Goal: Transaction & Acquisition: Purchase product/service

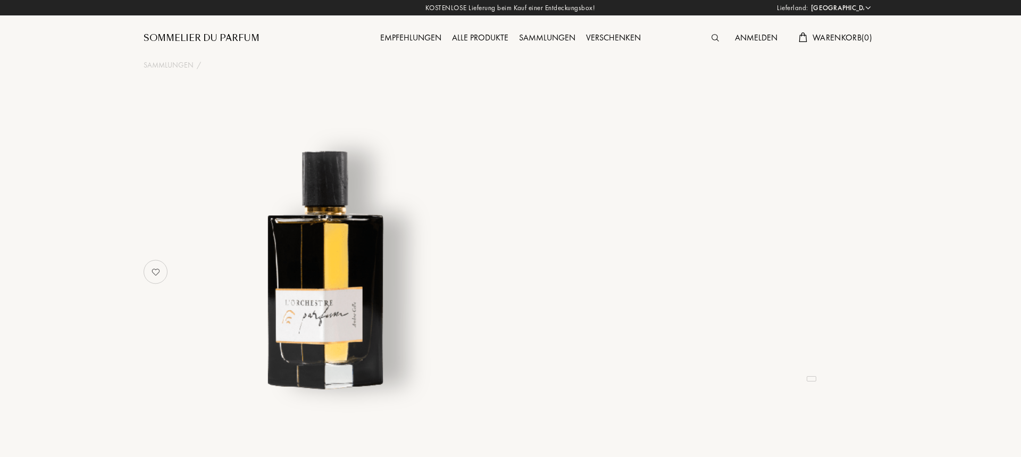
select select "DE"
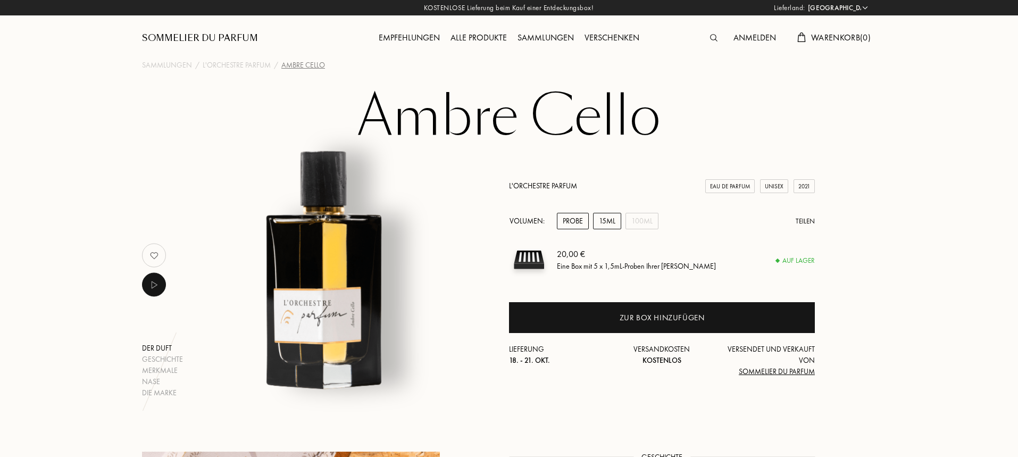
click at [600, 222] on div "15mL" at bounding box center [607, 221] width 28 height 16
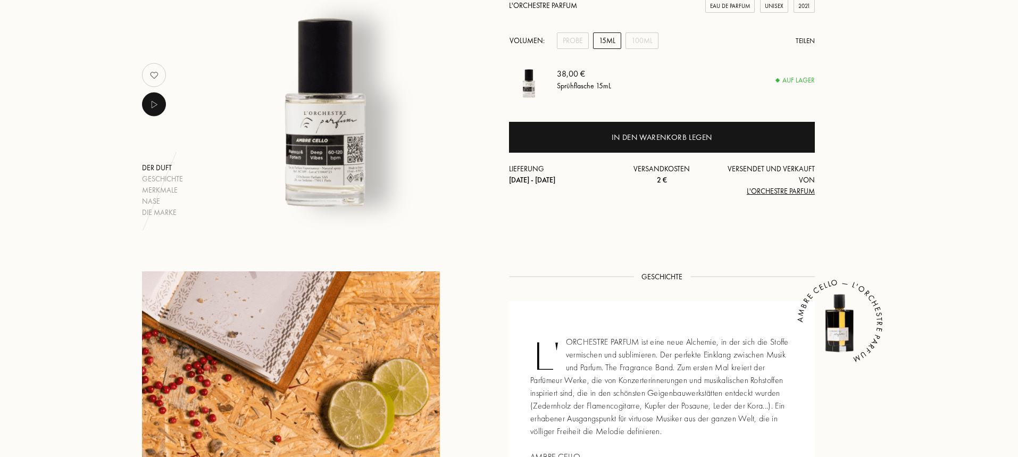
scroll to position [213, 0]
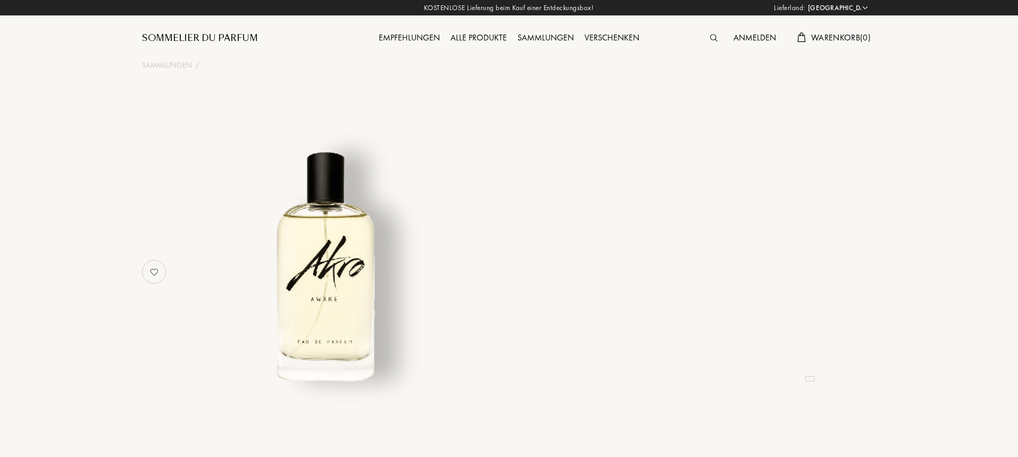
select select "DE"
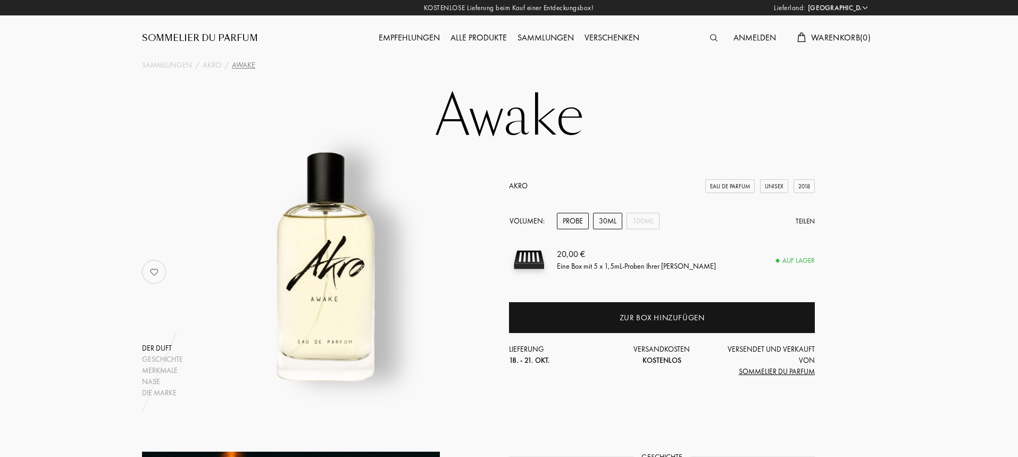
click at [602, 224] on div "30mL" at bounding box center [607, 221] width 29 height 16
